Goal: Information Seeking & Learning: Understand process/instructions

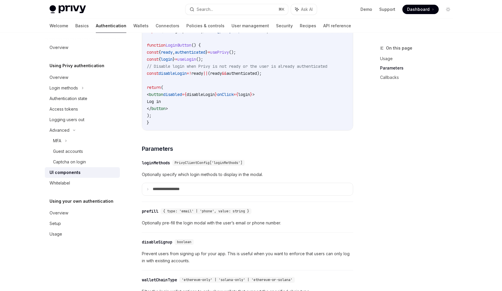
scroll to position [466, 0]
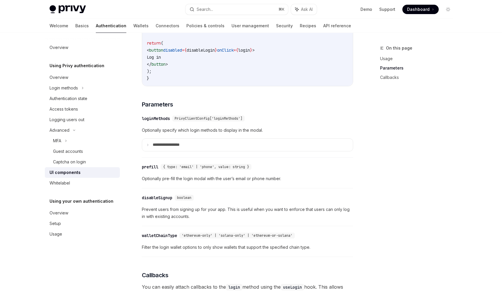
click at [187, 121] on span "PrivyClientConfig['loginMethods']" at bounding box center [209, 118] width 68 height 5
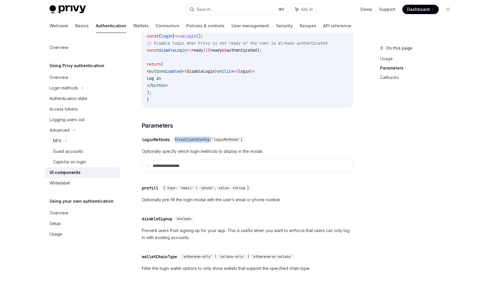
scroll to position [396, 0]
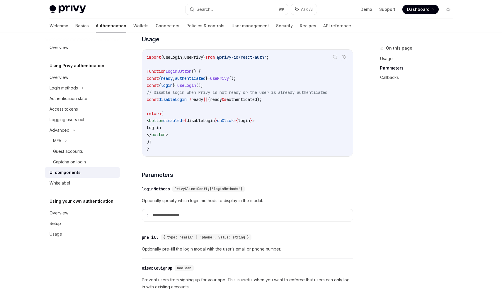
click at [211, 113] on code "import { useLogin , usePrivy } from '@privy-io/react-auth' ; function LoginButt…" at bounding box center [247, 103] width 201 height 99
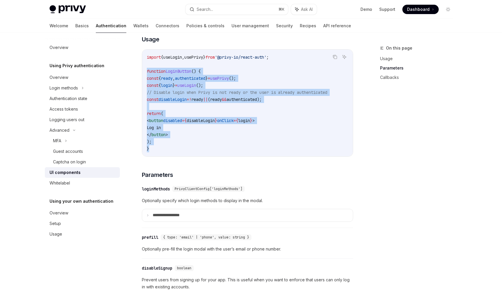
drag, startPoint x: 146, startPoint y: 130, endPoint x: 135, endPoint y: 75, distance: 56.2
click at [135, 75] on div "Using Privy authentication UI components OpenAI Open in ChatGPT OpenAI Open in …" at bounding box center [193, 177] width 324 height 1059
copy code "function LoginButton () { const { ready , authenticated } = usePrivy (); const …"
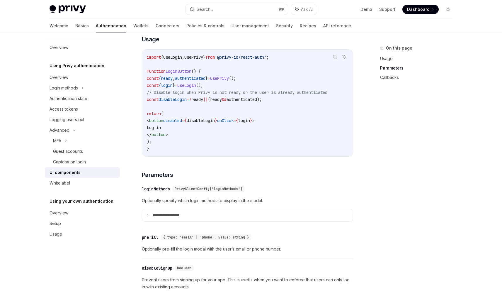
click at [301, 130] on code "import { useLogin , usePrivy } from '@privy-io/react-auth' ; function LoginButt…" at bounding box center [247, 103] width 201 height 99
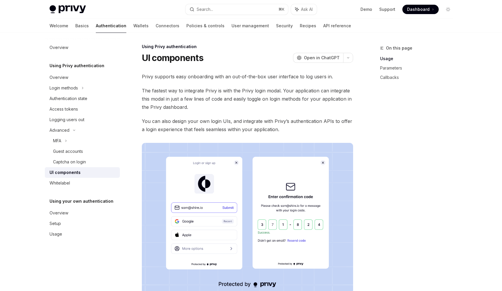
scroll to position [0, 0]
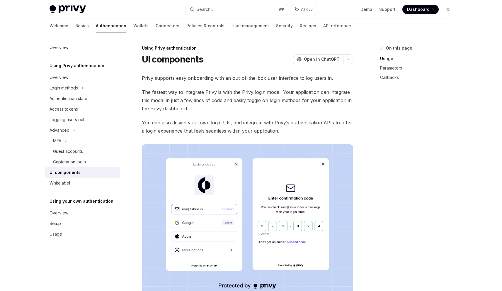
click at [437, 190] on div "On this page Usage Parameters Callbacks" at bounding box center [413, 168] width 89 height 246
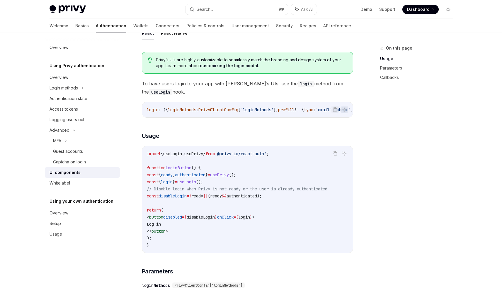
scroll to position [315, 0]
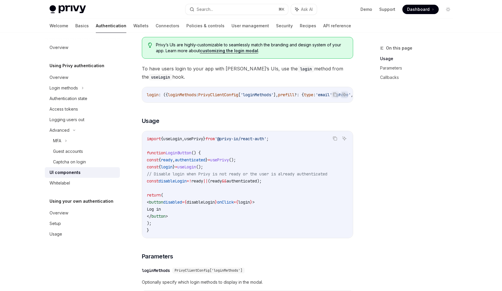
click at [175, 139] on span "useLogin" at bounding box center [172, 138] width 19 height 5
click at [175, 140] on span "useLogin" at bounding box center [172, 138] width 19 height 5
click at [196, 169] on span "useLogin" at bounding box center [186, 166] width 19 height 5
click at [229, 161] on span "usePrivy" at bounding box center [219, 159] width 19 height 5
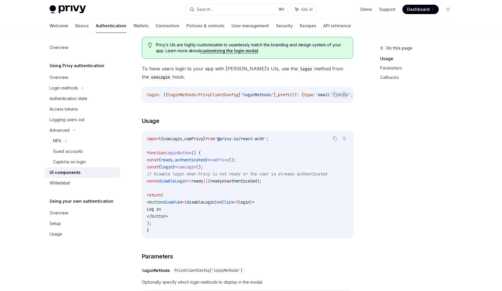
click at [229, 161] on span "usePrivy" at bounding box center [219, 159] width 19 height 5
click at [274, 163] on code "import { useLogin , usePrivy } from '@privy-io/react-auth' ; function LoginButt…" at bounding box center [247, 184] width 201 height 99
drag, startPoint x: 288, startPoint y: 205, endPoint x: 292, endPoint y: 206, distance: 4.1
click at [288, 205] on code "import { useLogin , usePrivy } from '@privy-io/react-auth' ; function LoginButt…" at bounding box center [247, 184] width 201 height 99
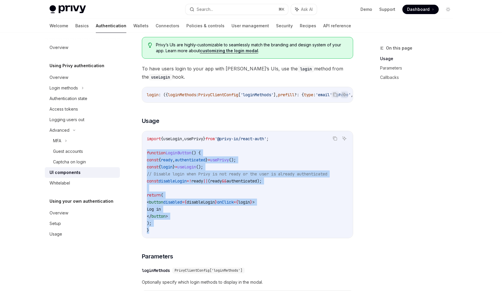
drag, startPoint x: 158, startPoint y: 228, endPoint x: 140, endPoint y: 153, distance: 77.0
click at [140, 153] on div "Using Privy authentication UI components OpenAI Open in ChatGPT OpenAI Open in …" at bounding box center [193, 259] width 324 height 1059
copy code "function LoginButton () { const { ready , authenticated } = usePrivy (); const …"
click at [203, 139] on span "usePrivy" at bounding box center [193, 138] width 19 height 5
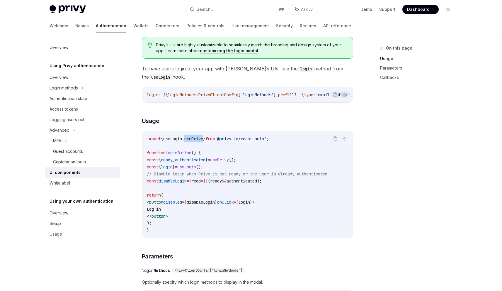
click at [203, 139] on span "usePrivy" at bounding box center [193, 138] width 19 height 5
copy code "import { useLogin , usePrivy } from '@privy-io/react-auth' ;"
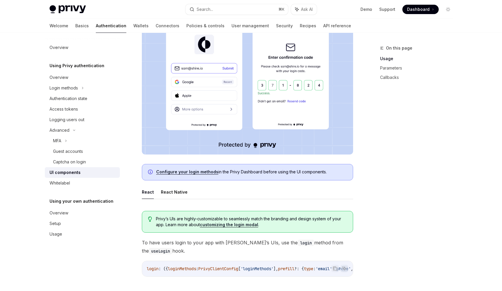
scroll to position [176, 0]
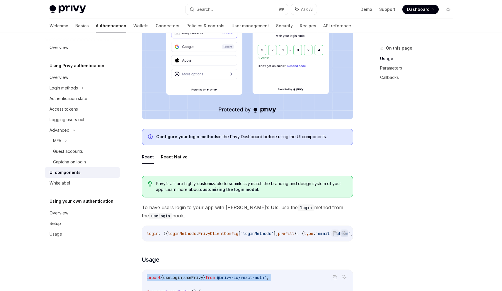
drag, startPoint x: 235, startPoint y: 137, endPoint x: 328, endPoint y: 136, distance: 93.2
click at [328, 136] on span "Configure your login methods in the Privy Dashboard before using the UI compone…" at bounding box center [251, 137] width 191 height 6
click at [328, 137] on span "Configure your login methods in the Privy Dashboard before using the UI compone…" at bounding box center [251, 137] width 191 height 6
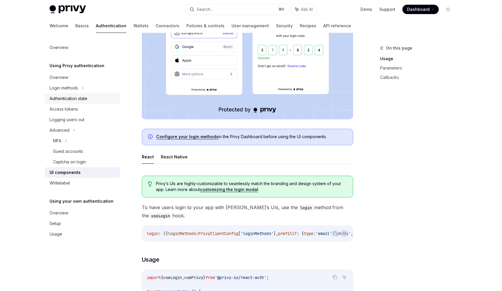
click at [73, 94] on link "Authentication state" at bounding box center [82, 98] width 75 height 11
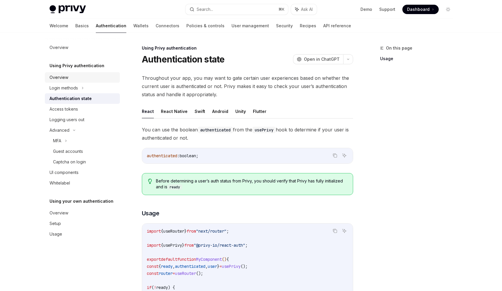
click at [74, 78] on div "Overview" at bounding box center [83, 77] width 67 height 7
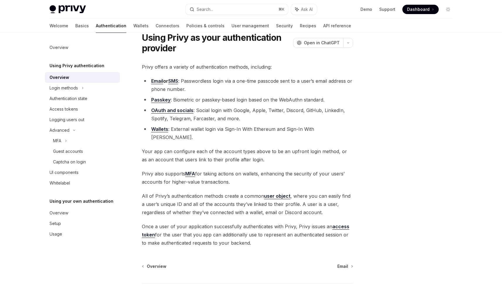
scroll to position [57, 0]
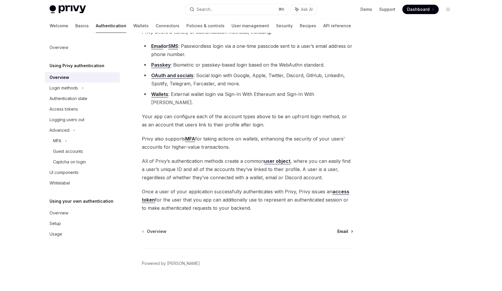
click at [349, 228] on link "Email" at bounding box center [344, 231] width 15 height 6
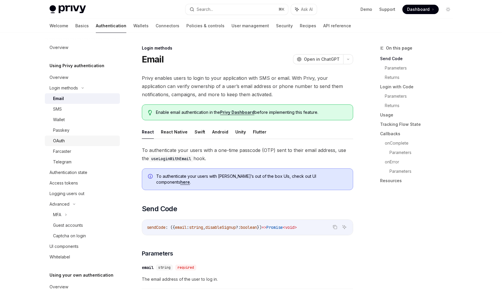
click at [75, 139] on div "OAuth" at bounding box center [84, 140] width 63 height 7
type textarea "*"
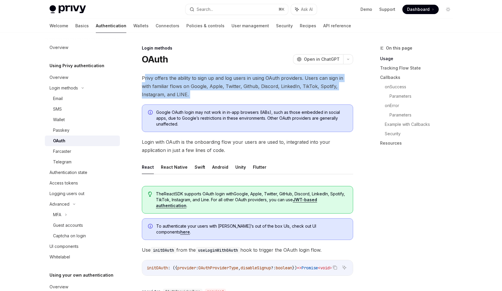
drag, startPoint x: 145, startPoint y: 77, endPoint x: 179, endPoint y: 101, distance: 41.9
click at [178, 96] on span "Privy offers the ability to sign up and log users in using OAuth providers. Use…" at bounding box center [247, 86] width 211 height 25
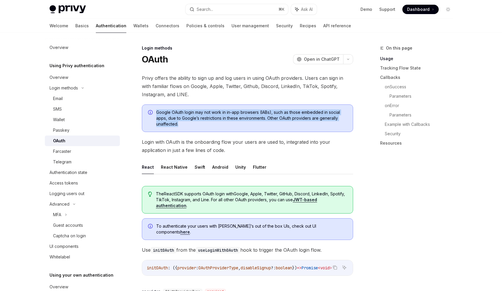
drag, startPoint x: 157, startPoint y: 112, endPoint x: 184, endPoint y: 126, distance: 30.4
click at [184, 126] on span "Google OAuth login may not work in in-app browsers (IABs), such as those embedd…" at bounding box center [251, 118] width 191 height 18
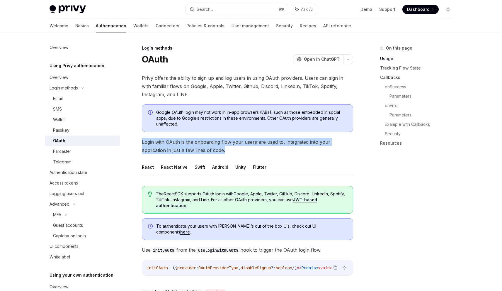
drag, startPoint x: 141, startPoint y: 142, endPoint x: 231, endPoint y: 153, distance: 91.0
click at [231, 153] on span "Login with OAuth is the onboarding flow your users are used to, integrated into…" at bounding box center [247, 146] width 211 height 16
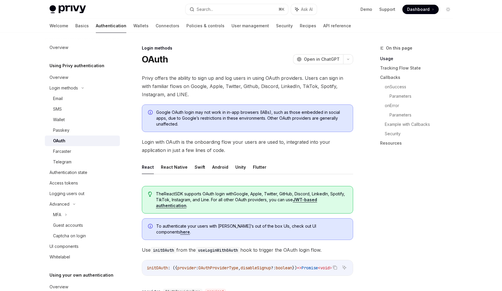
click at [433, 193] on div "On this page Usage Tracking Flow State Callbacks onSuccess Parameters onError P…" at bounding box center [413, 168] width 89 height 246
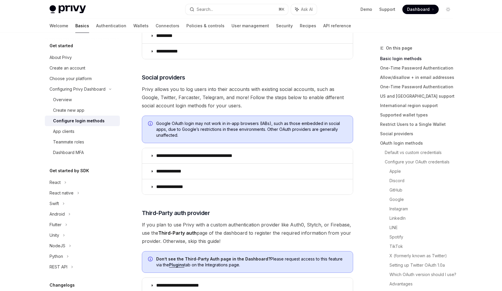
scroll to position [176, 0]
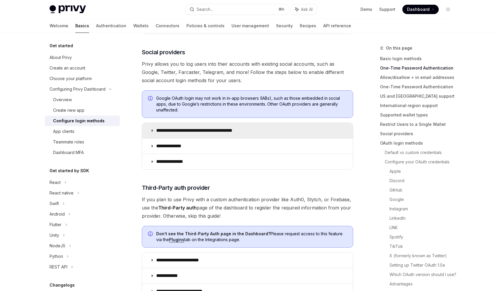
click at [152, 130] on icon at bounding box center [152, 131] width 4 height 4
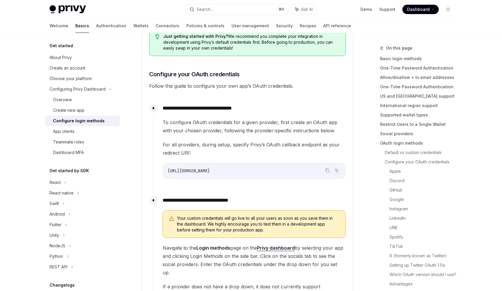
scroll to position [484, 0]
